Goal: Transaction & Acquisition: Purchase product/service

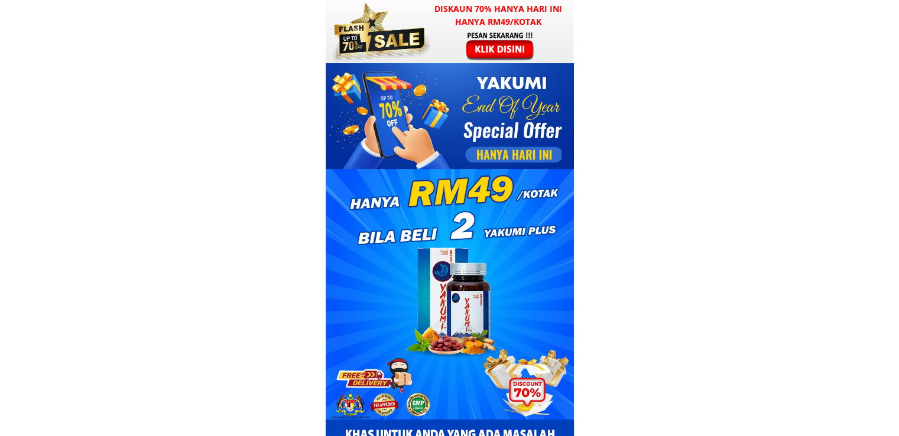
click at [476, 60] on div at bounding box center [501, 46] width 92 height 30
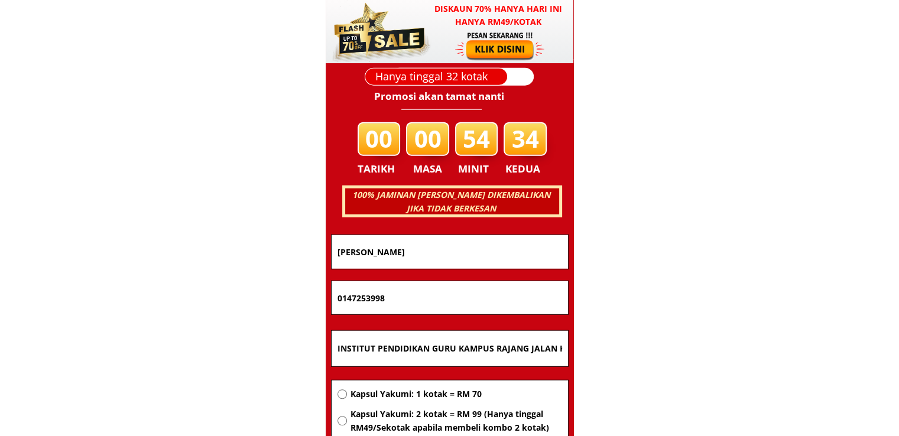
scroll to position [7574, 0]
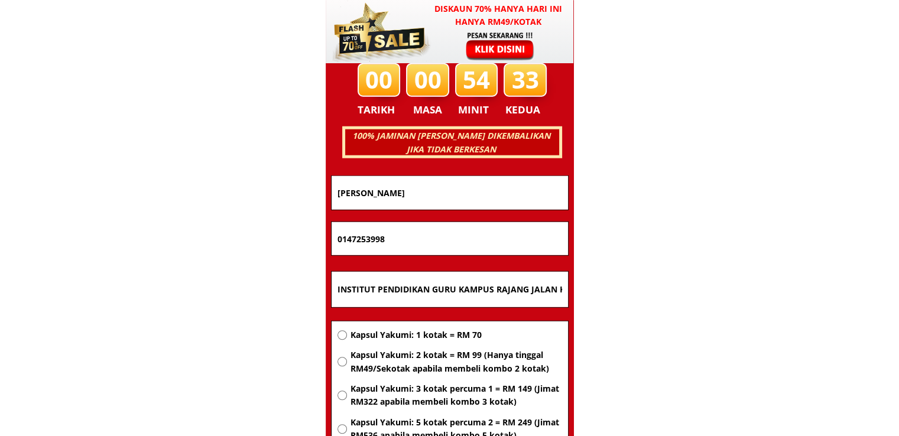
click at [424, 391] on span "Kapsul Yakumi: 3 kotak percuma 1 = RM 149 (Jimat RM322 apabila membeli kombo 3 …" at bounding box center [456, 395] width 212 height 27
radio input "true"
click at [449, 291] on input "INSTITUT PENDIDIKAN GURU KAMPUS RAJANG JALAN KJD 96509 BINTANGOR, SARAWAK" at bounding box center [450, 289] width 231 height 35
paste input "Kpg. [GEOGRAPHIC_DATA]. [GEOGRAPHIC_DATA]. Niah. 99200. Miri. [GEOGRAPHIC_DATA]…"
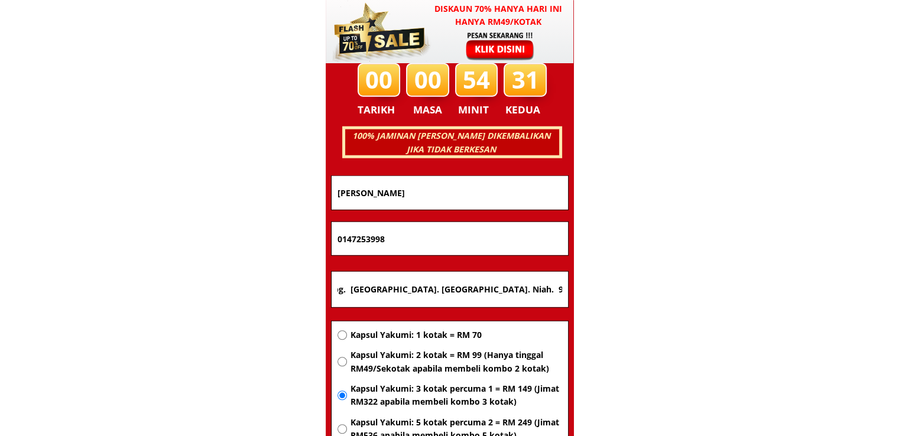
type input "Kpg. [GEOGRAPHIC_DATA]. [GEOGRAPHIC_DATA]. Niah. 99200. Miri. [GEOGRAPHIC_DATA]…"
drag, startPoint x: 441, startPoint y: 234, endPoint x: 215, endPoint y: 241, distance: 226.0
paste input "124737270"
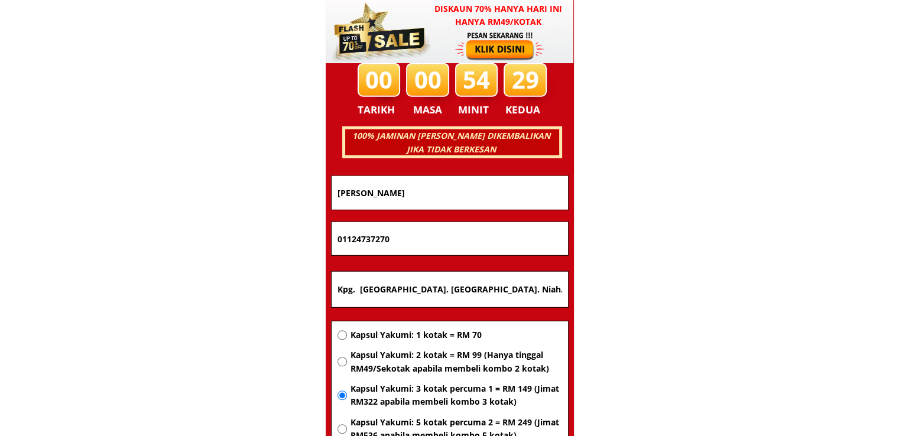
type input "01124737270"
drag, startPoint x: 485, startPoint y: 191, endPoint x: 178, endPoint y: 189, distance: 306.8
paste input "[PERSON_NAME]"
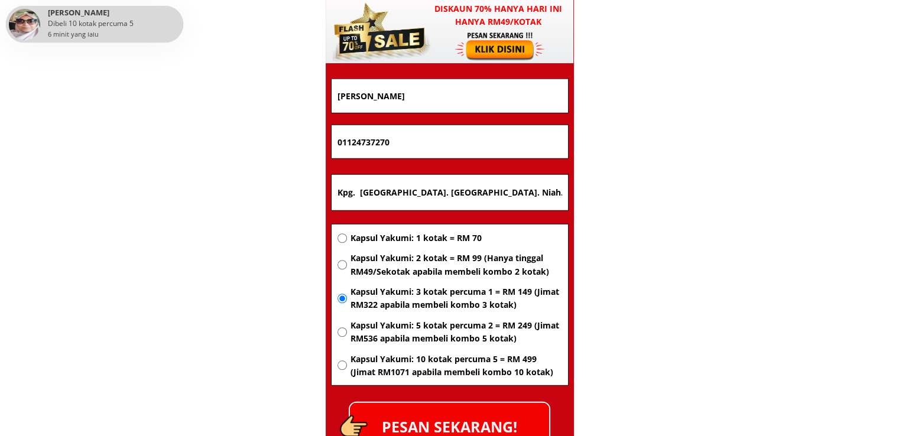
scroll to position [7752, 0]
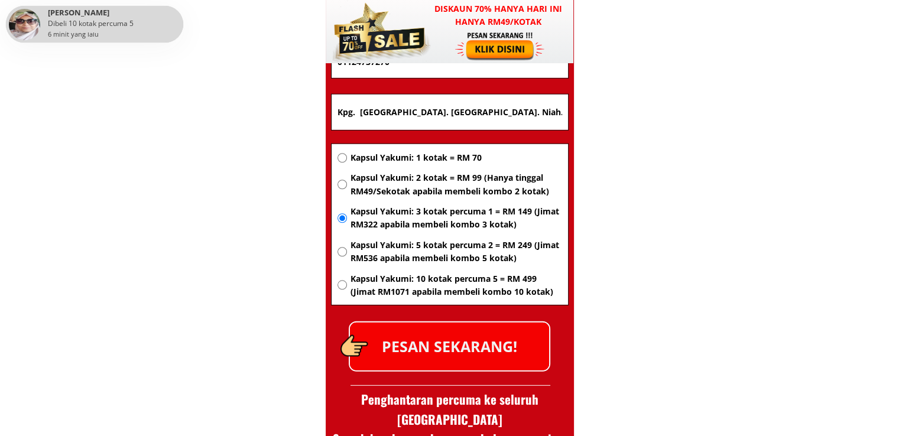
type input "[PERSON_NAME]"
click at [496, 338] on p "PESAN SEKARANG!" at bounding box center [449, 347] width 199 height 48
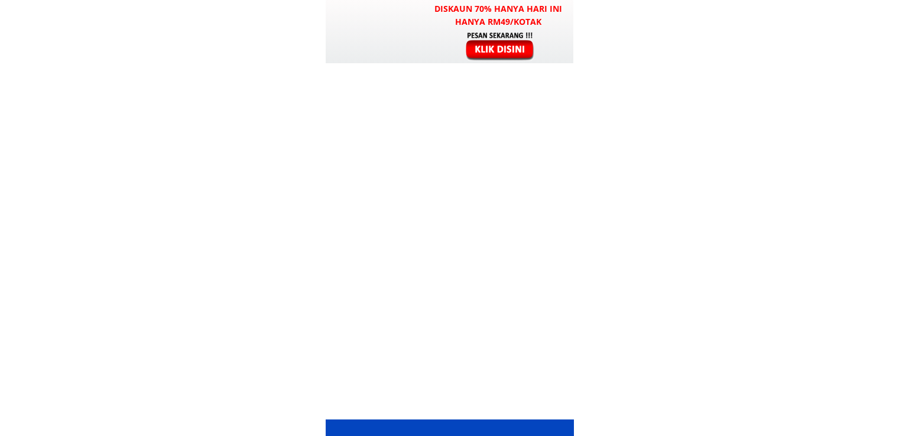
scroll to position [7752, 0]
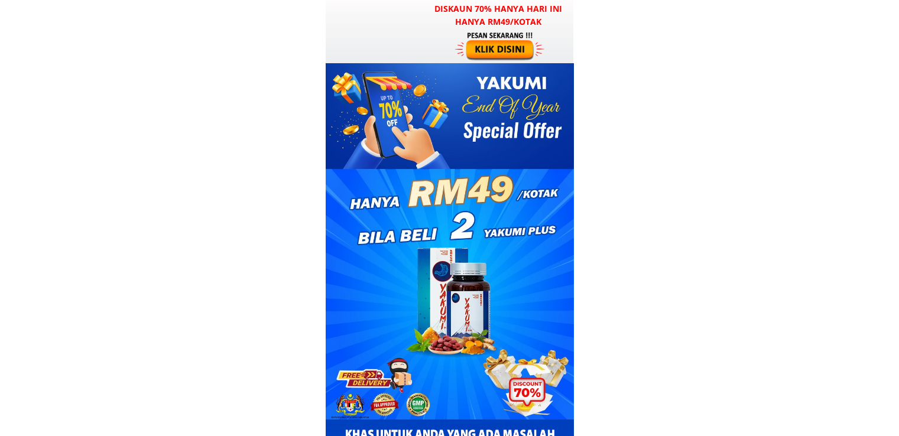
scroll to position [7752, 0]
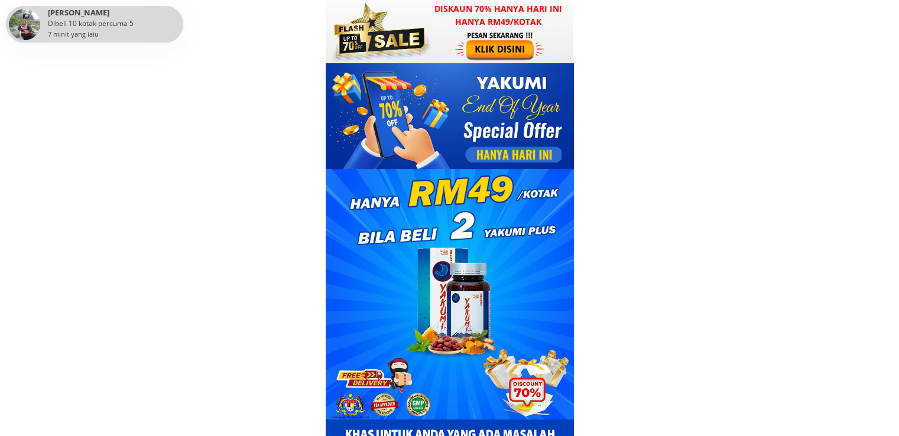
click at [481, 38] on div at bounding box center [501, 46] width 92 height 30
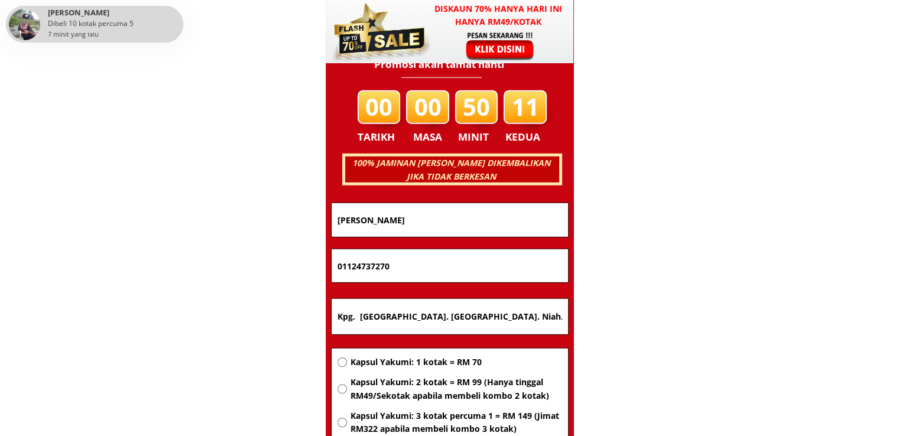
scroll to position [7574, 0]
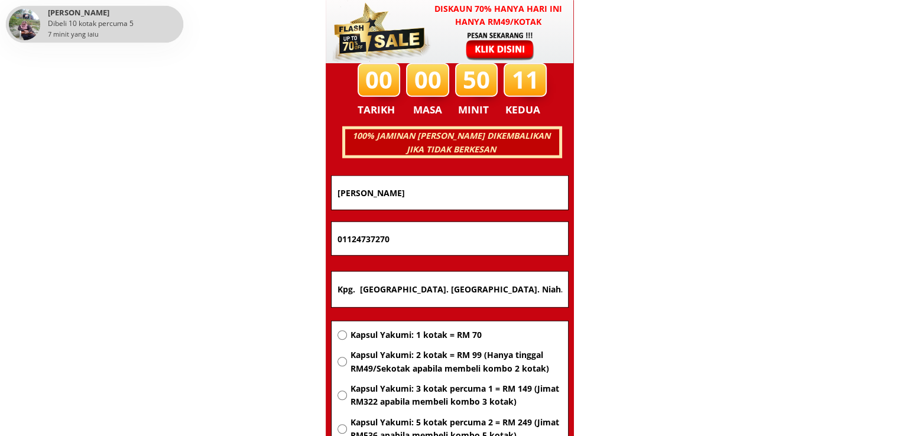
click at [438, 355] on span "Kapsul Yakumi: 2 kotak = RM 99 (Hanya tinggal RM49/Sekotak apabila membeli komb…" at bounding box center [456, 362] width 212 height 27
radio input "true"
click at [490, 289] on input "Kpg. [GEOGRAPHIC_DATA]. [GEOGRAPHIC_DATA]. Niah. 99200. Miri. [GEOGRAPHIC_DATA]…" at bounding box center [450, 289] width 231 height 35
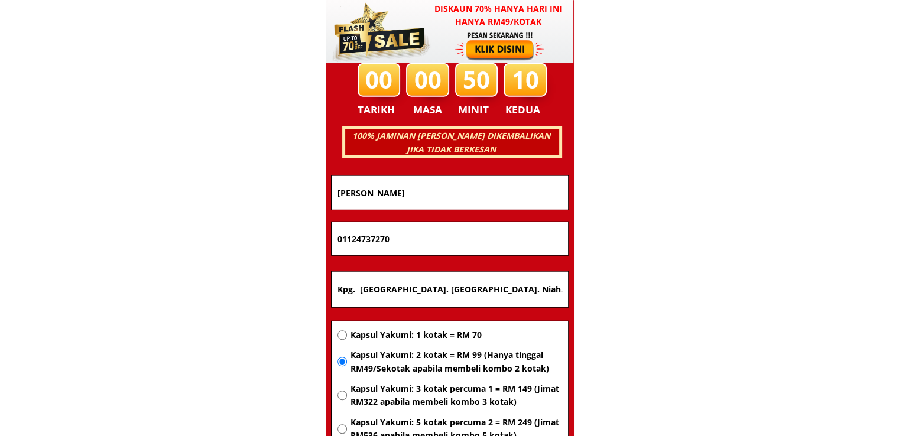
paste input "g langsat p/s384 89300 ranau sabah"
type input "Kg langsat p/s384 89300 ranau sabah"
drag, startPoint x: 463, startPoint y: 244, endPoint x: 241, endPoint y: 242, distance: 222.3
paste input "199424707"
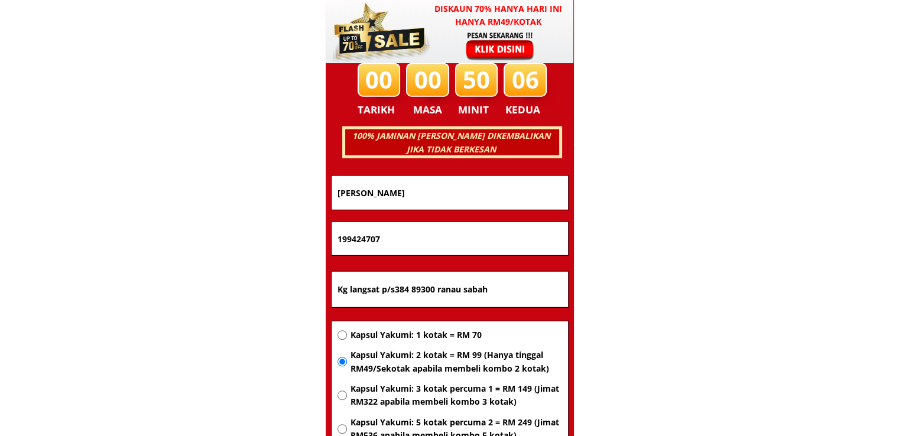
type input "199424707"
drag, startPoint x: 420, startPoint y: 189, endPoint x: 241, endPoint y: 190, distance: 179.1
paste input "Eyda"
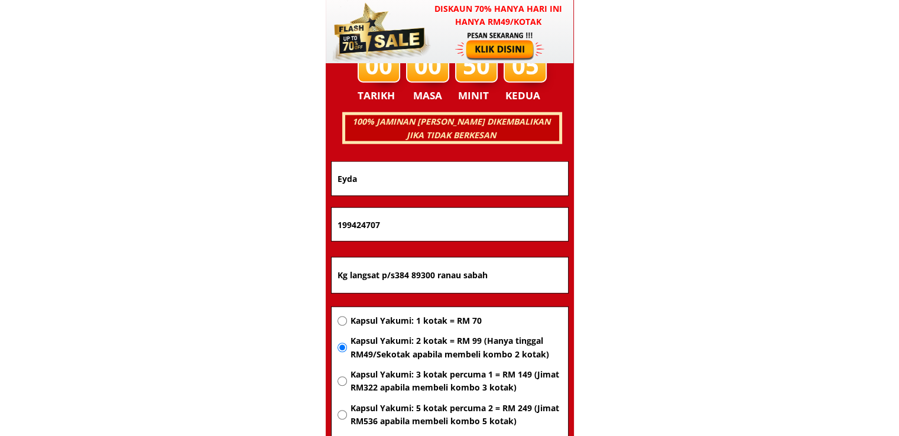
scroll to position [7693, 0]
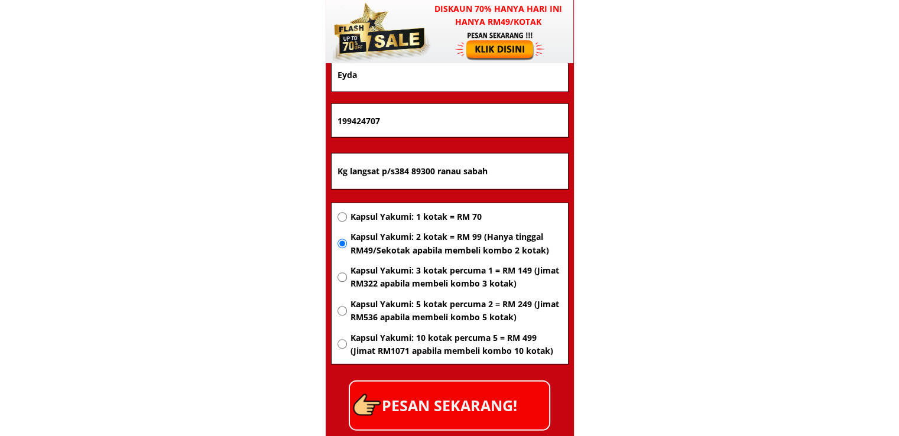
type input "Eyda"
click at [463, 406] on p "PESAN SEKARANG!" at bounding box center [449, 406] width 199 height 48
